Goal: Check status: Check status

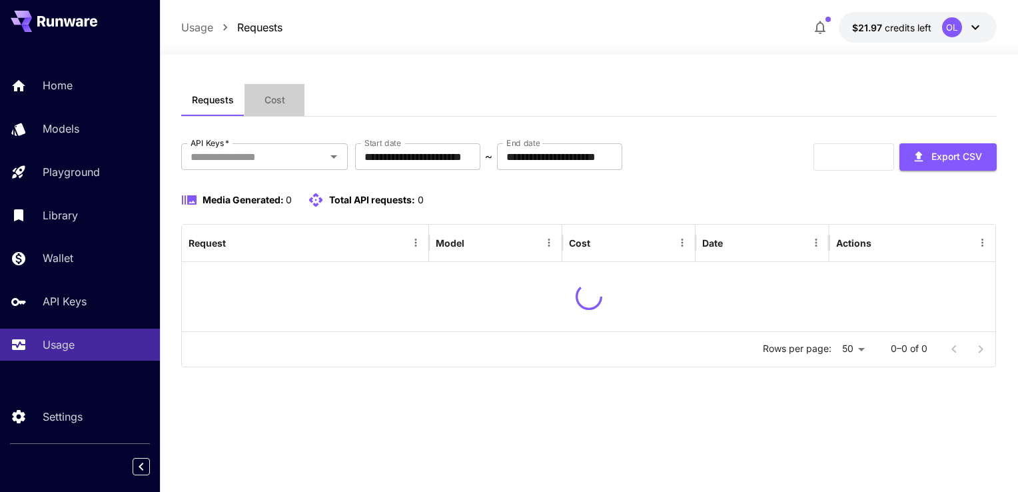
click at [274, 111] on button "Cost" at bounding box center [275, 100] width 60 height 32
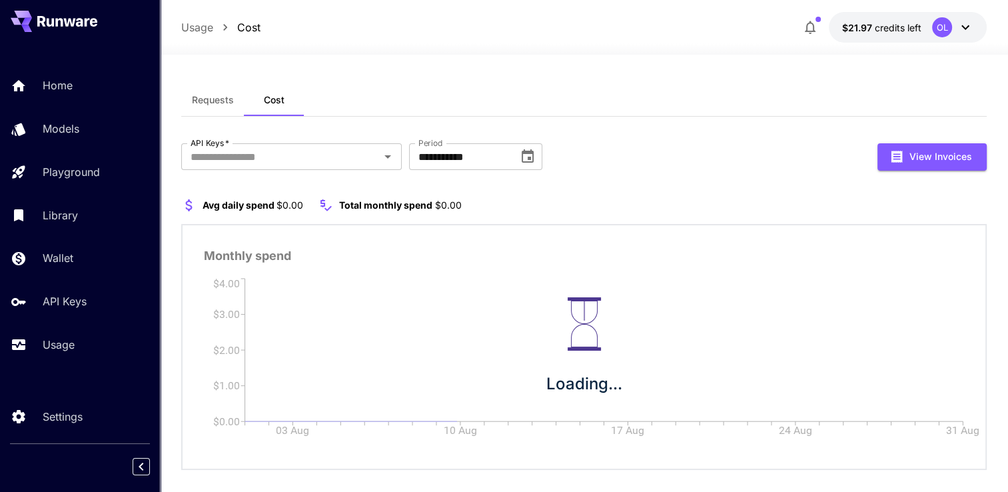
scroll to position [17, 0]
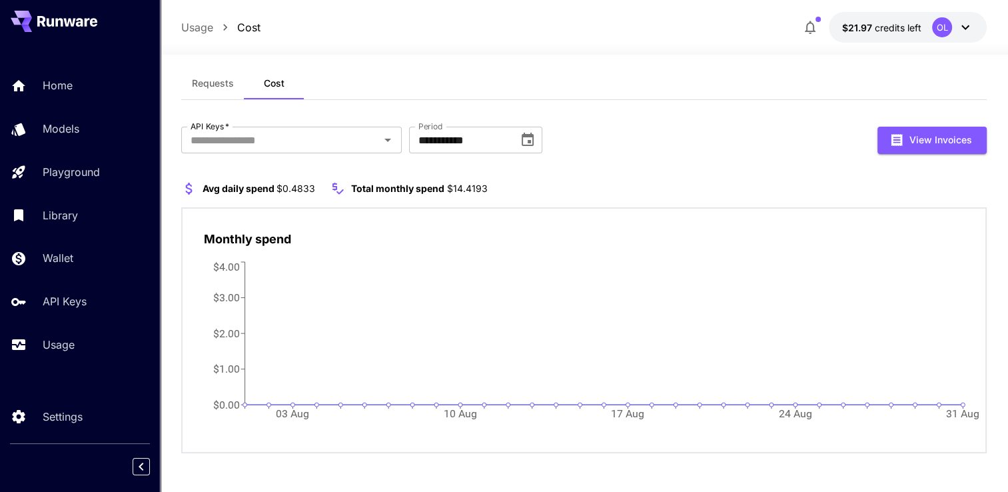
click at [215, 77] on span "Requests" at bounding box center [213, 83] width 42 height 12
